Goal: Task Accomplishment & Management: Manage account settings

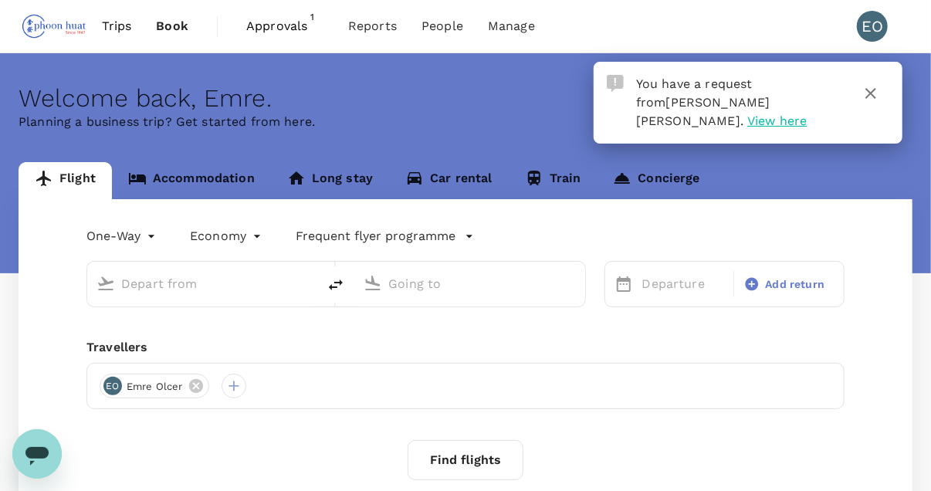
click at [747, 113] on span "View here" at bounding box center [776, 120] width 59 height 15
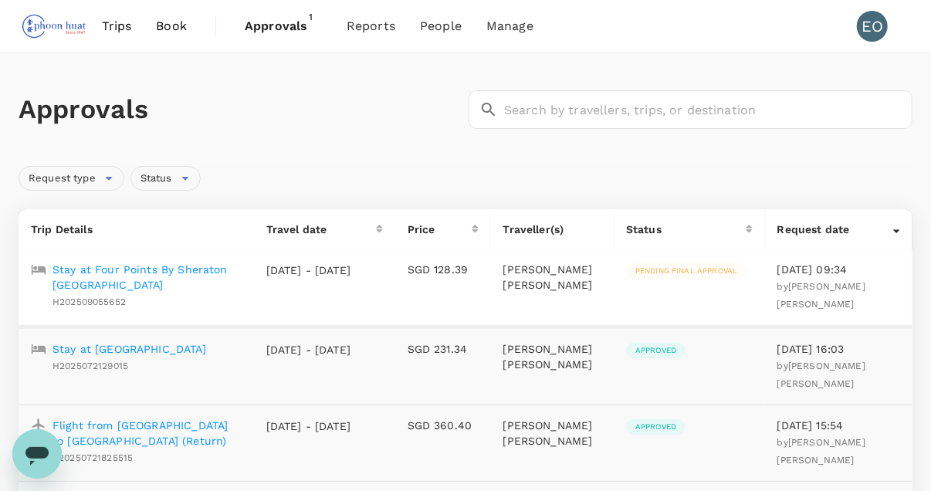
click at [205, 276] on p "Stay at Four Points By Sheraton Auckland" at bounding box center [146, 277] width 189 height 31
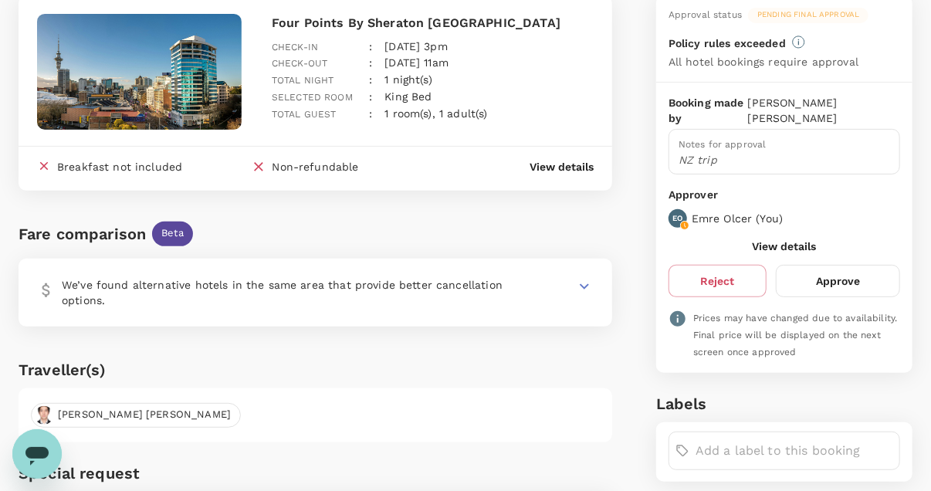
scroll to position [145, 0]
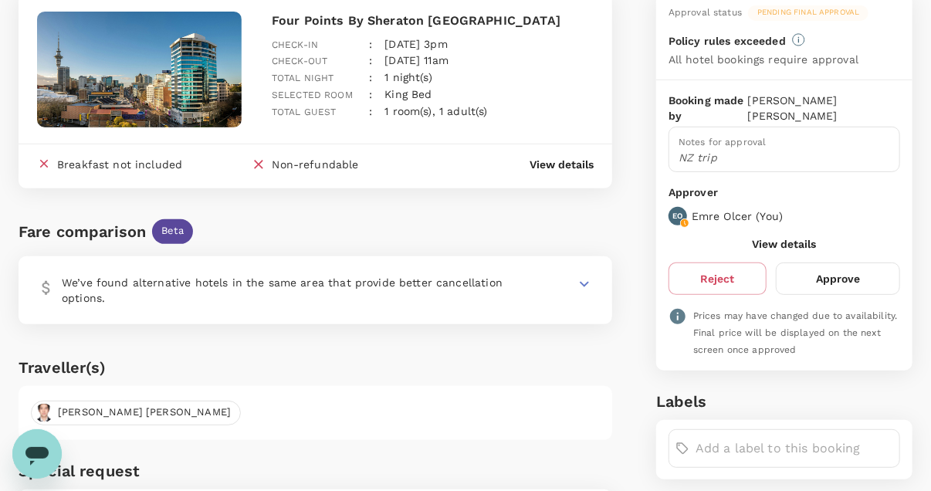
click at [848, 276] on button "Approve" at bounding box center [838, 278] width 124 height 32
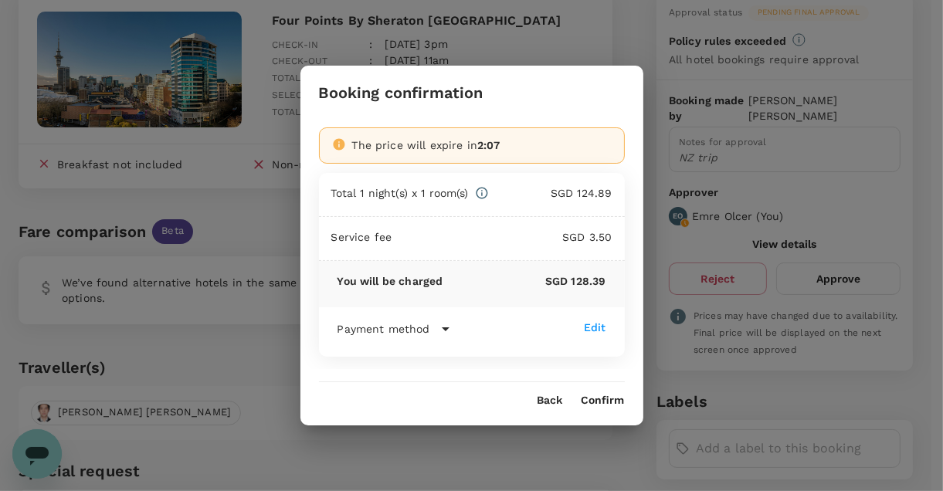
click at [594, 396] on button "Confirm" at bounding box center [602, 400] width 43 height 12
